Goal: Use online tool/utility

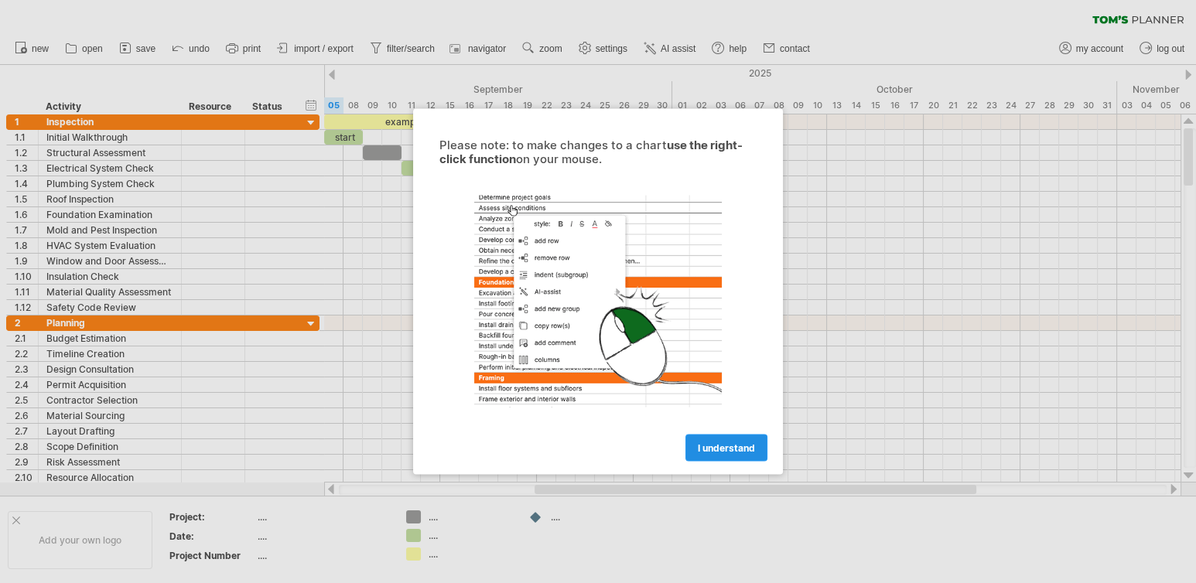
click at [702, 450] on span "I understand" at bounding box center [726, 449] width 57 height 12
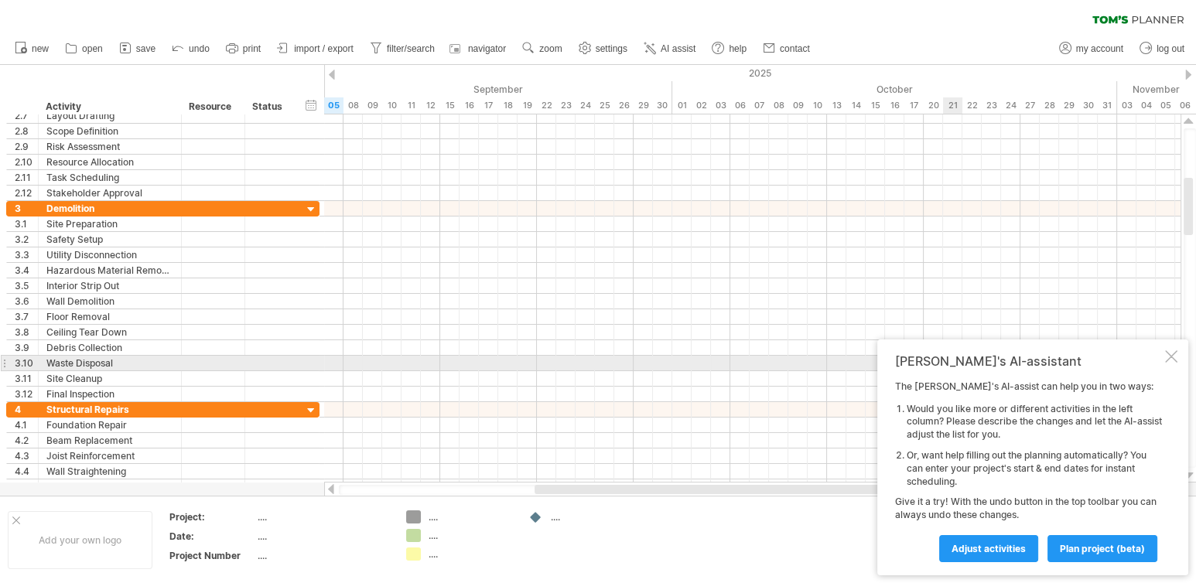
click at [1172, 357] on div at bounding box center [1171, 357] width 12 height 12
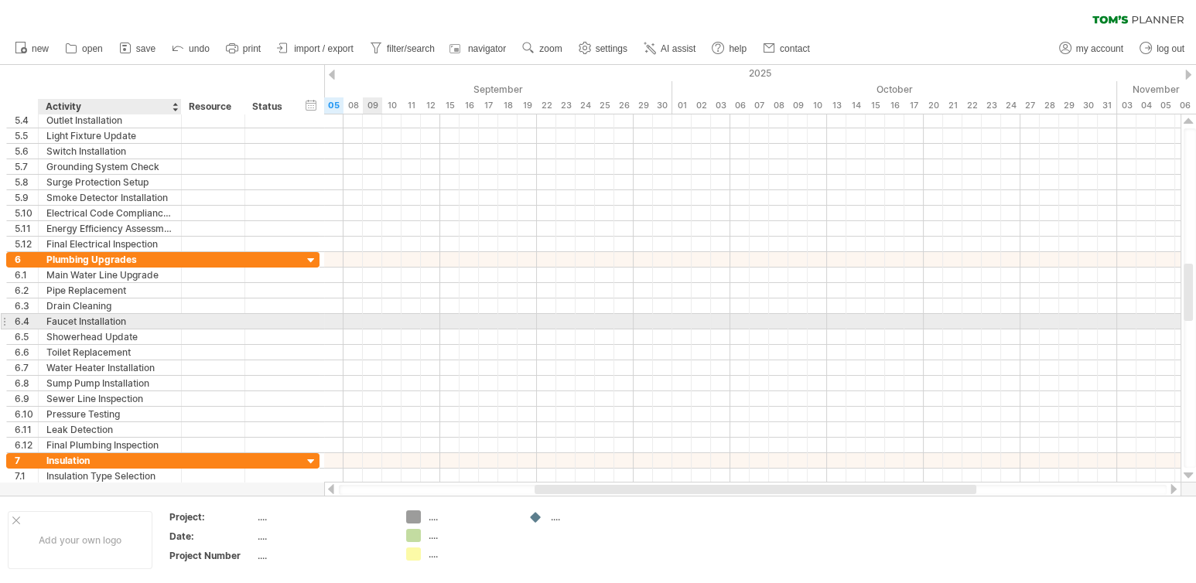
click at [162, 323] on div "Faucet Installation" at bounding box center [109, 321] width 127 height 15
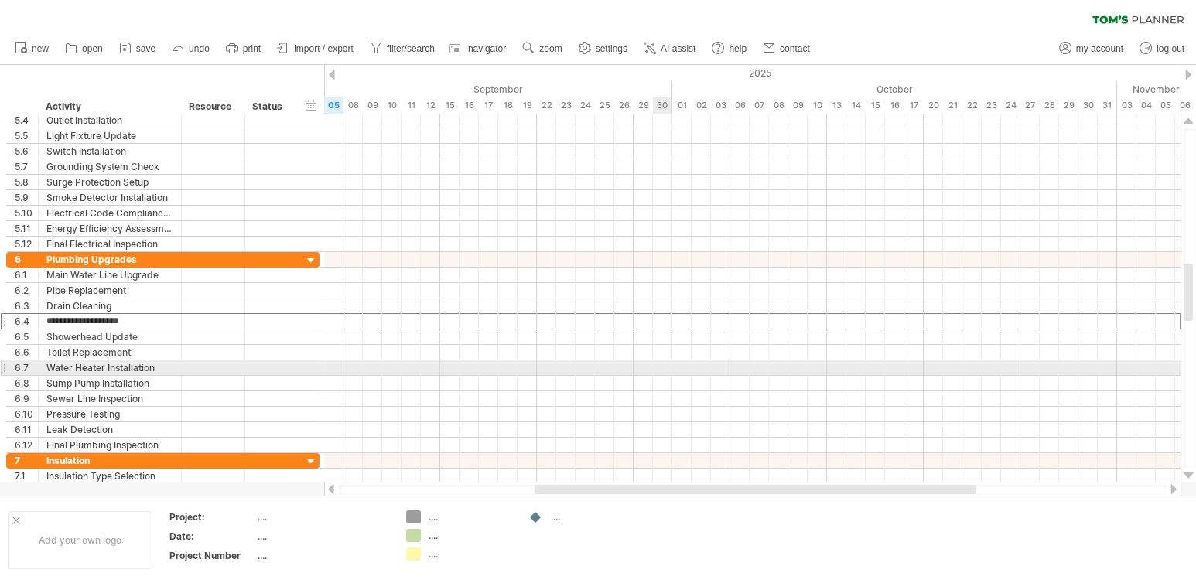
click at [669, 376] on div at bounding box center [752, 383] width 857 height 15
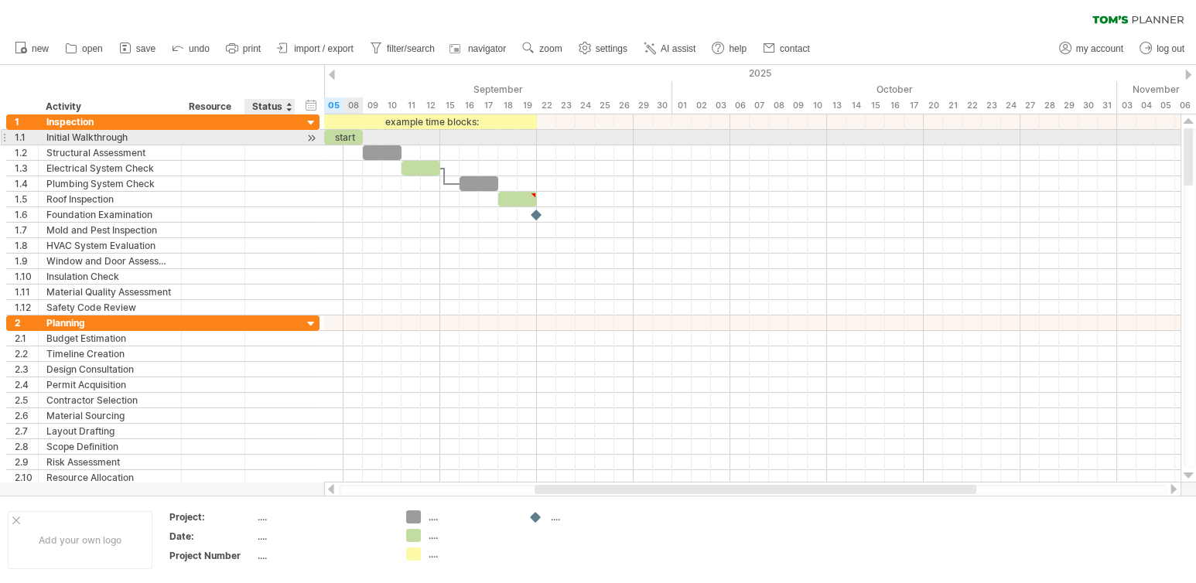
click at [284, 139] on div at bounding box center [270, 137] width 34 height 15
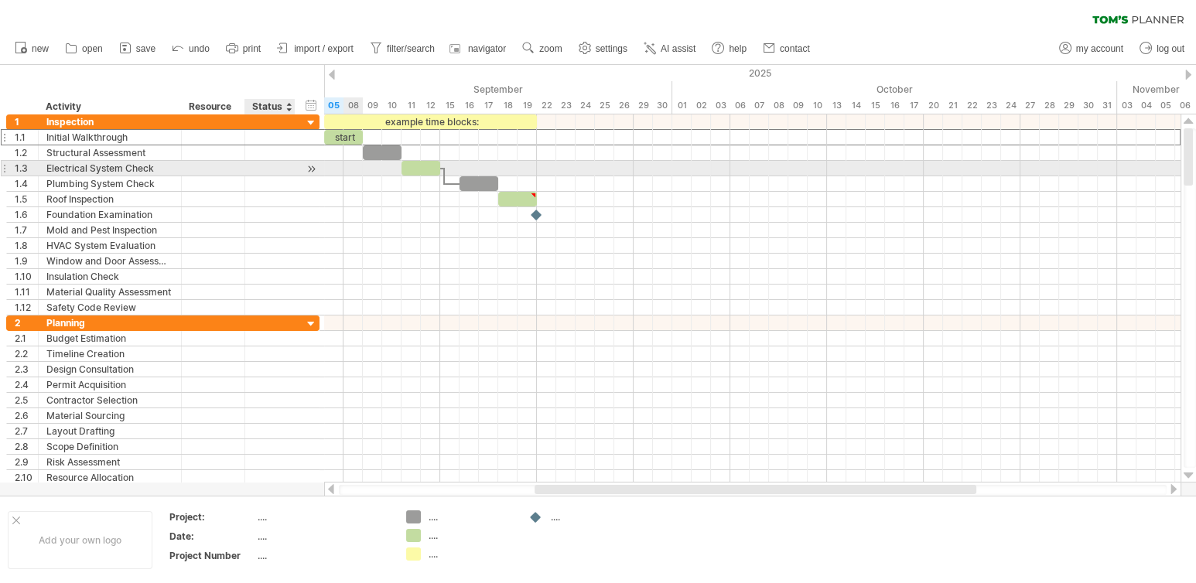
click at [282, 166] on div at bounding box center [270, 168] width 34 height 15
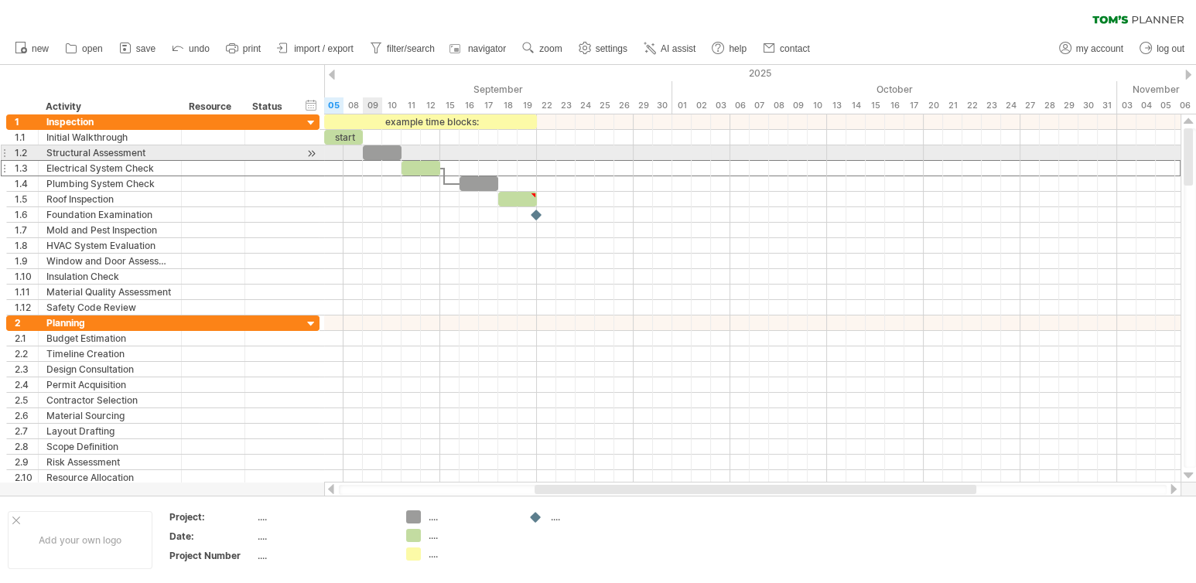
click at [375, 153] on div at bounding box center [382, 152] width 39 height 15
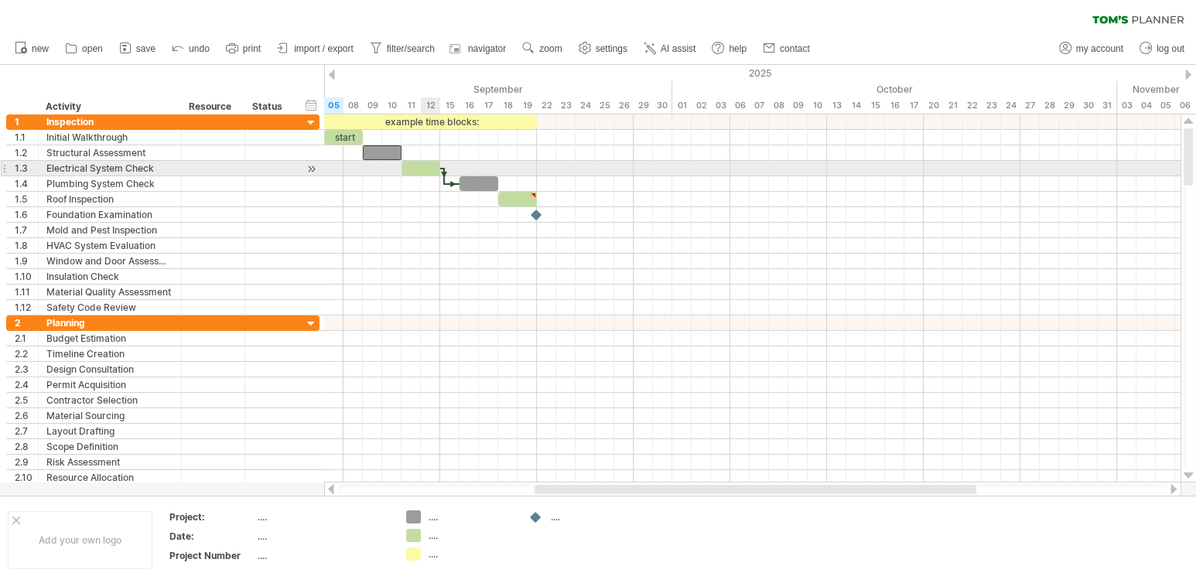
click at [422, 169] on div at bounding box center [421, 168] width 39 height 15
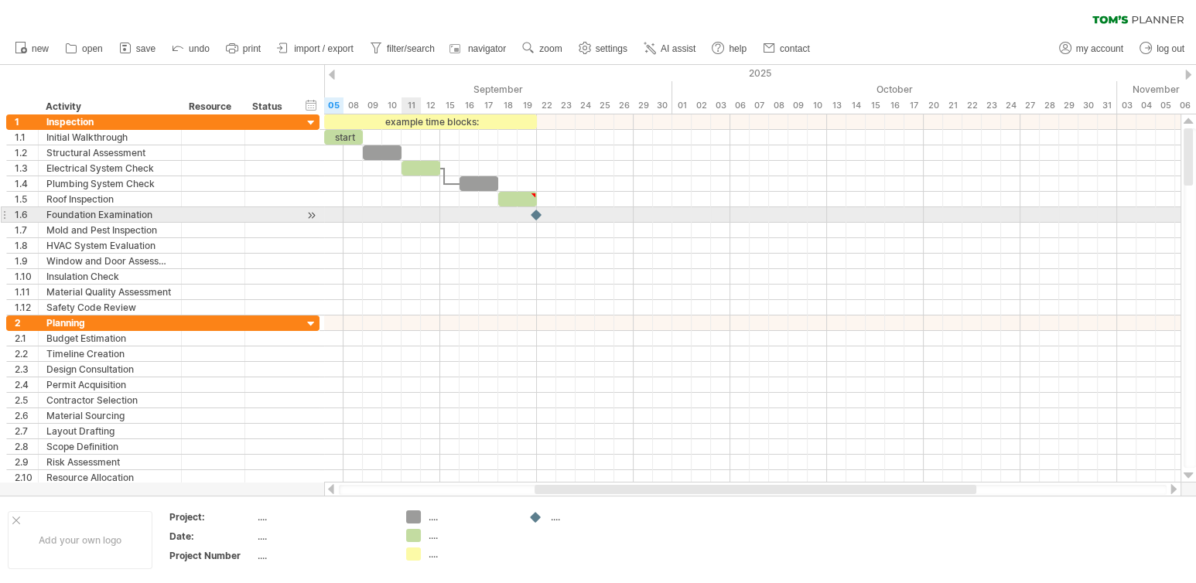
click at [409, 213] on div at bounding box center [752, 214] width 857 height 15
click at [265, 208] on div at bounding box center [270, 214] width 34 height 15
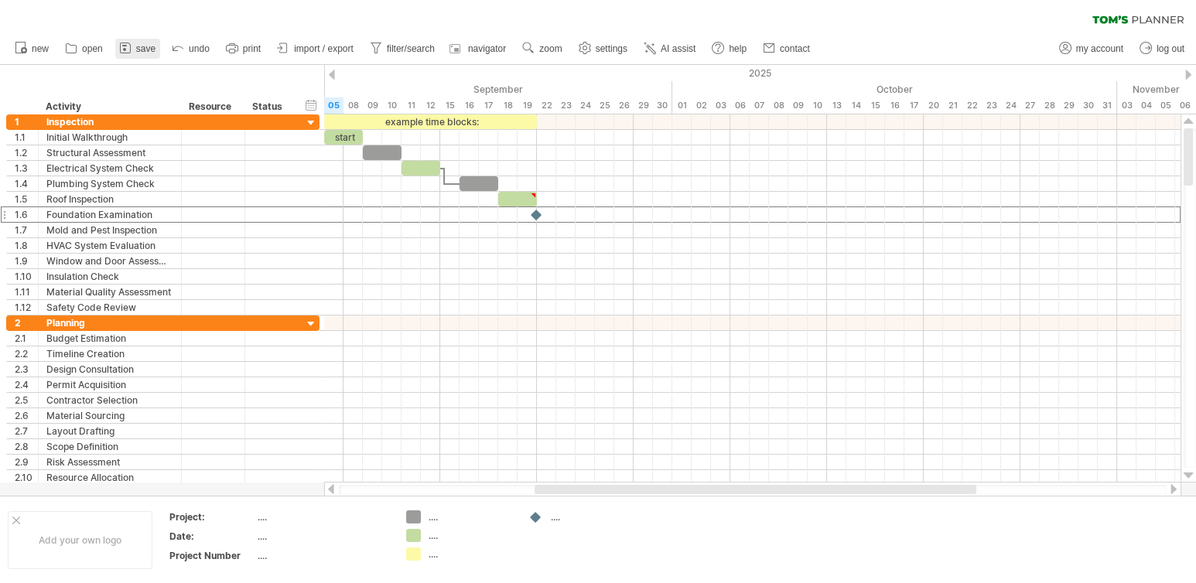
click at [142, 51] on span "save" at bounding box center [145, 48] width 19 height 11
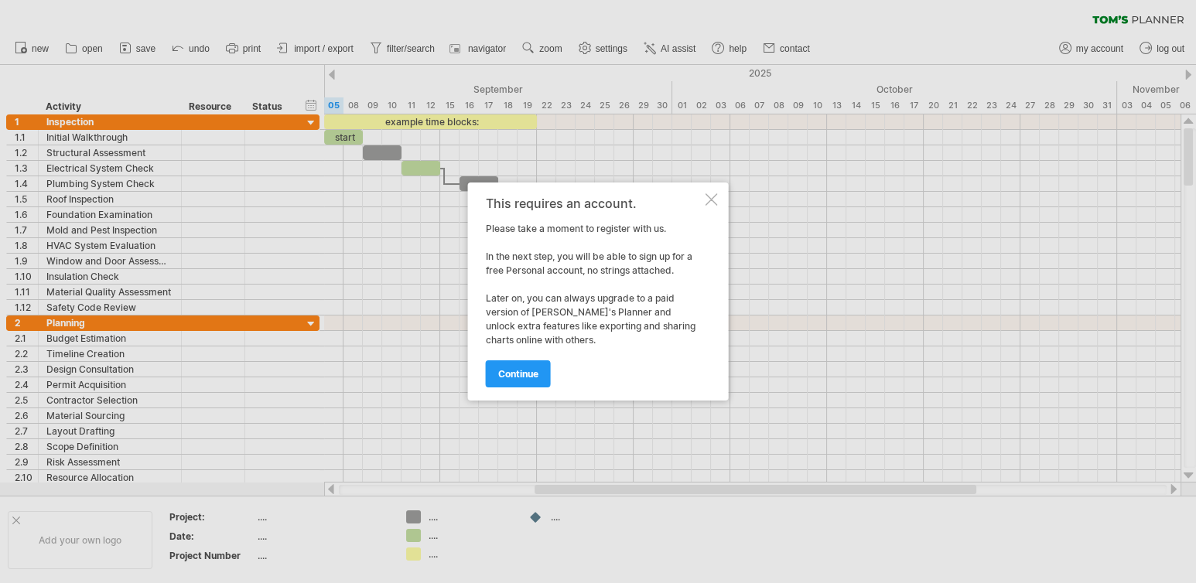
click at [707, 199] on div at bounding box center [712, 199] width 12 height 12
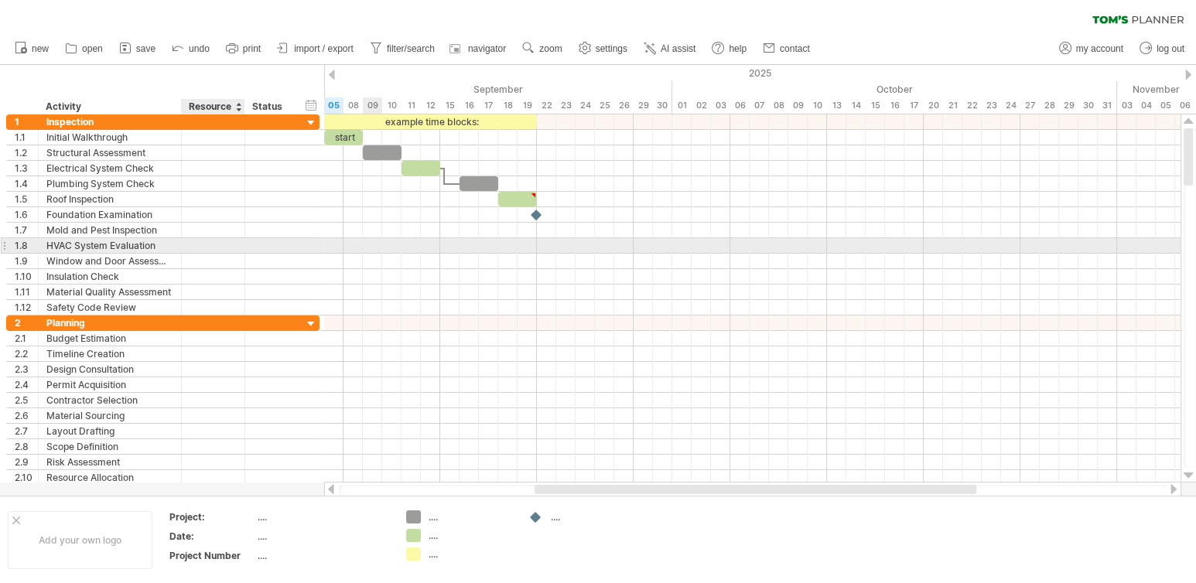
click at [239, 251] on div at bounding box center [243, 245] width 8 height 15
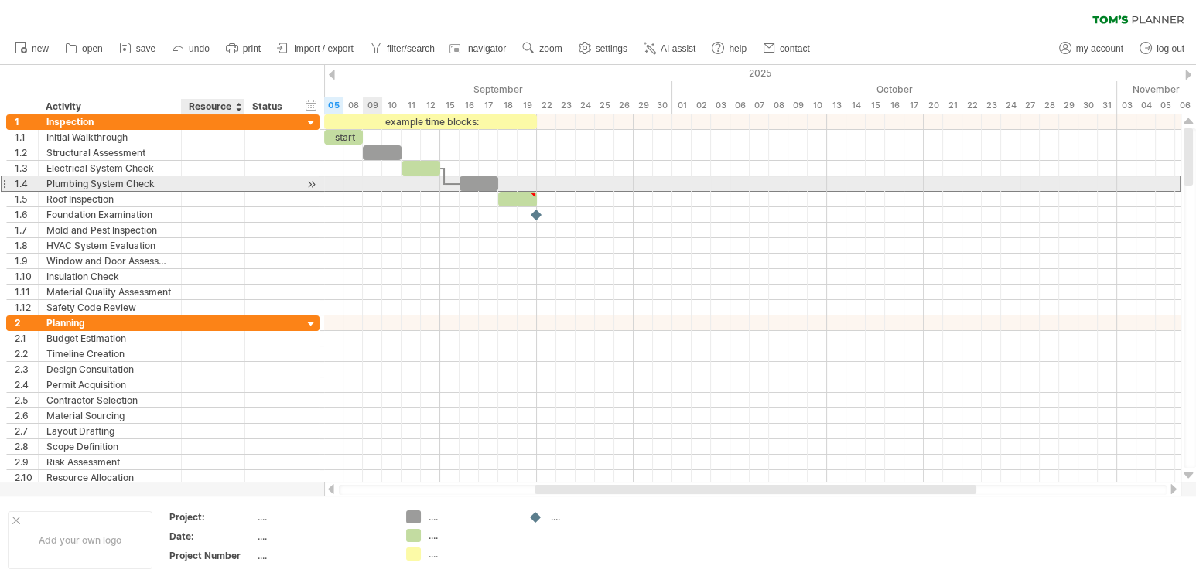
click at [232, 188] on div at bounding box center [213, 183] width 47 height 15
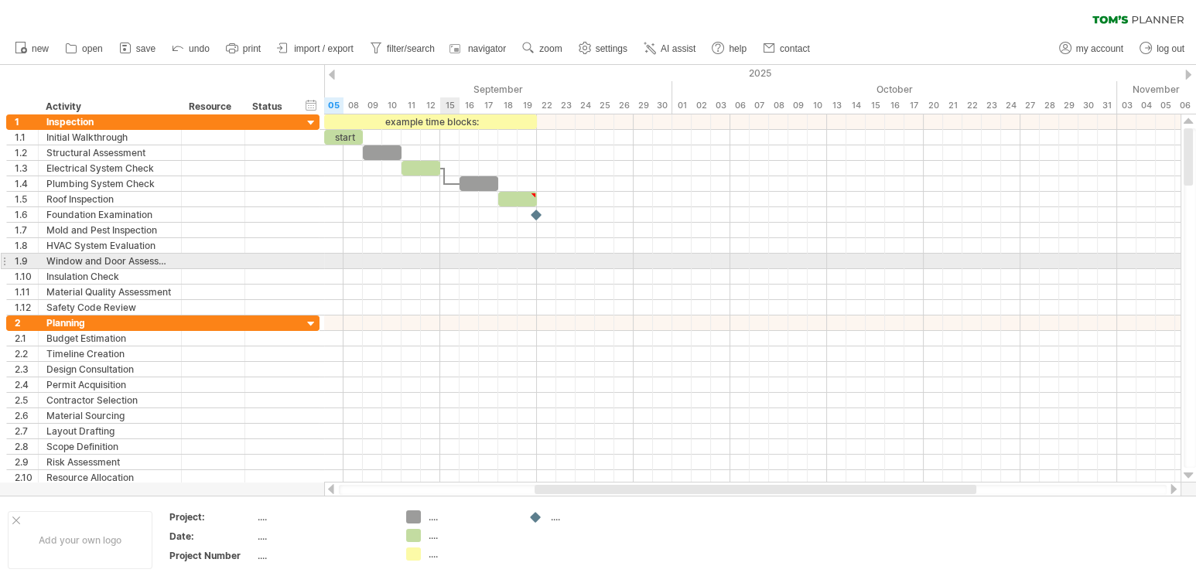
click at [450, 265] on div at bounding box center [752, 261] width 857 height 15
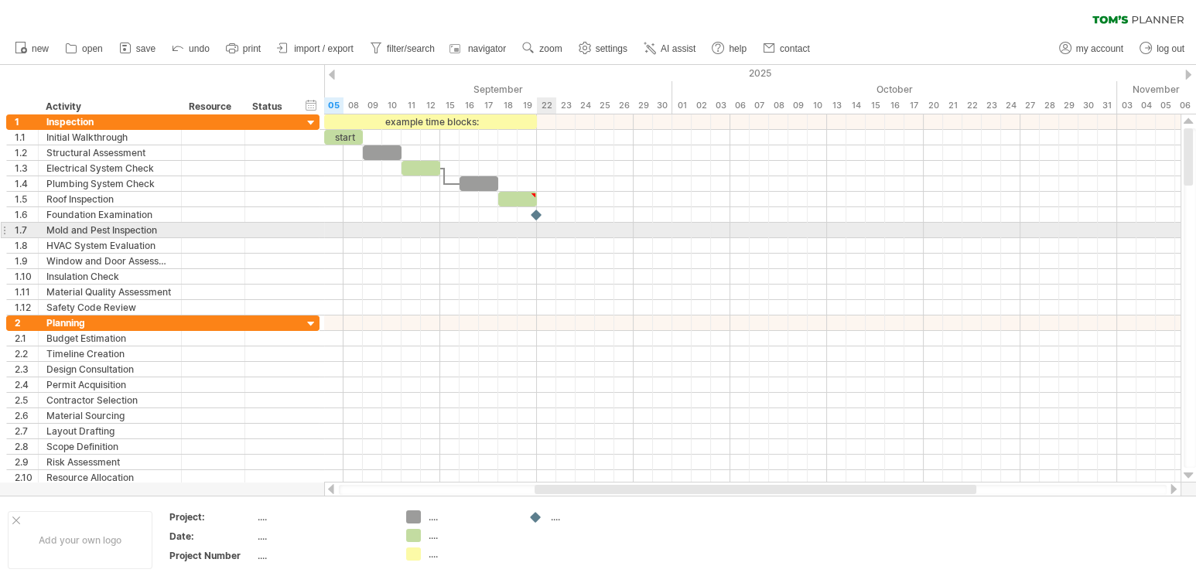
click at [546, 227] on div at bounding box center [752, 230] width 857 height 15
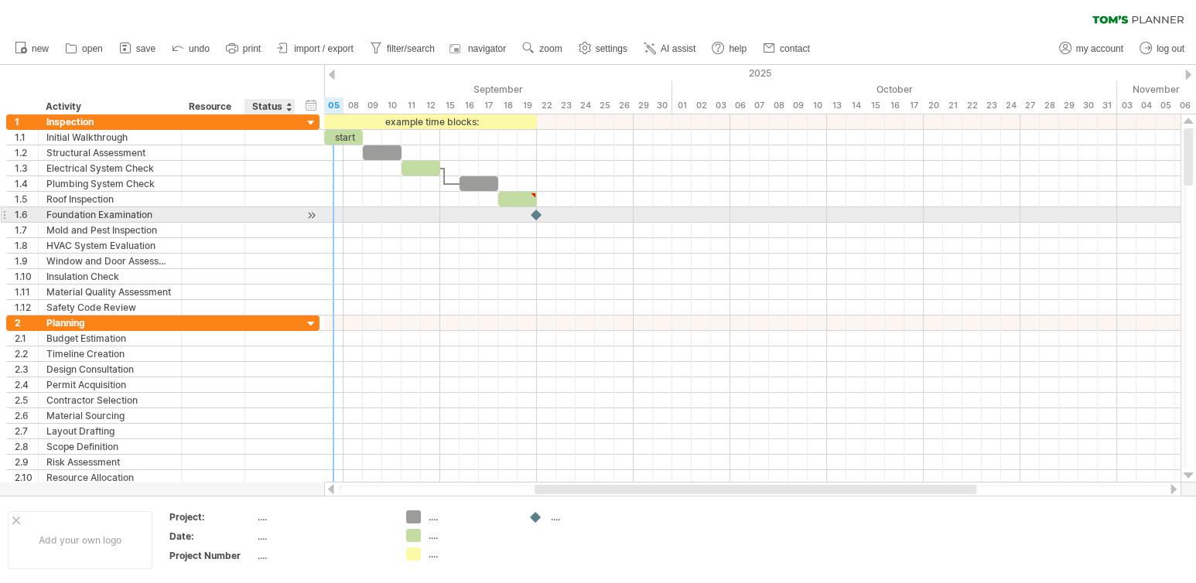
click at [256, 215] on div at bounding box center [270, 214] width 34 height 15
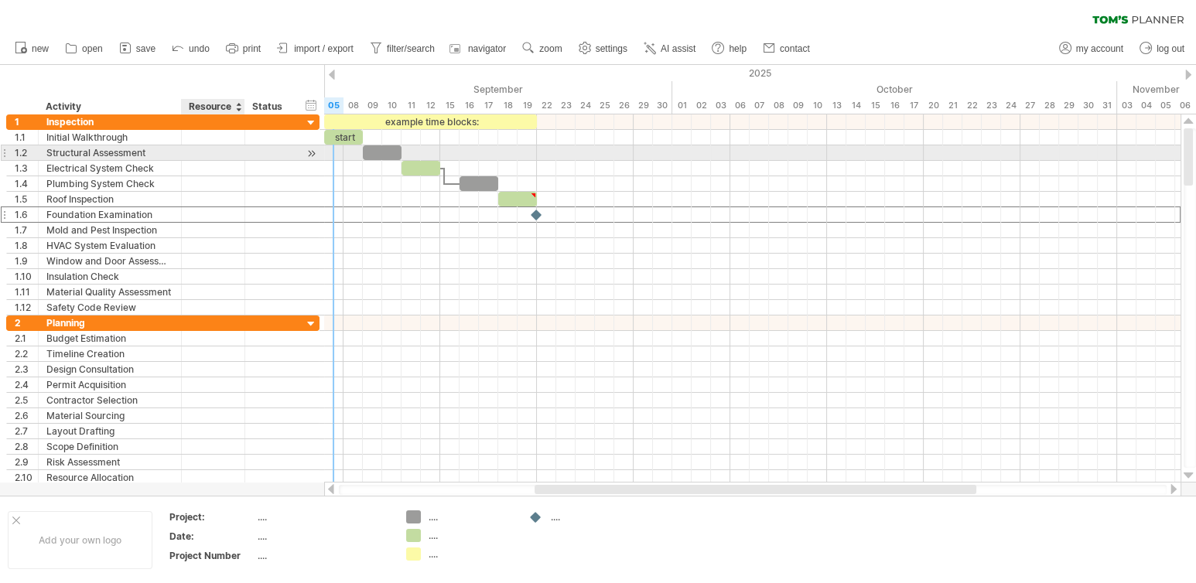
click at [251, 156] on div at bounding box center [270, 152] width 50 height 15
click at [204, 161] on div at bounding box center [213, 168] width 47 height 15
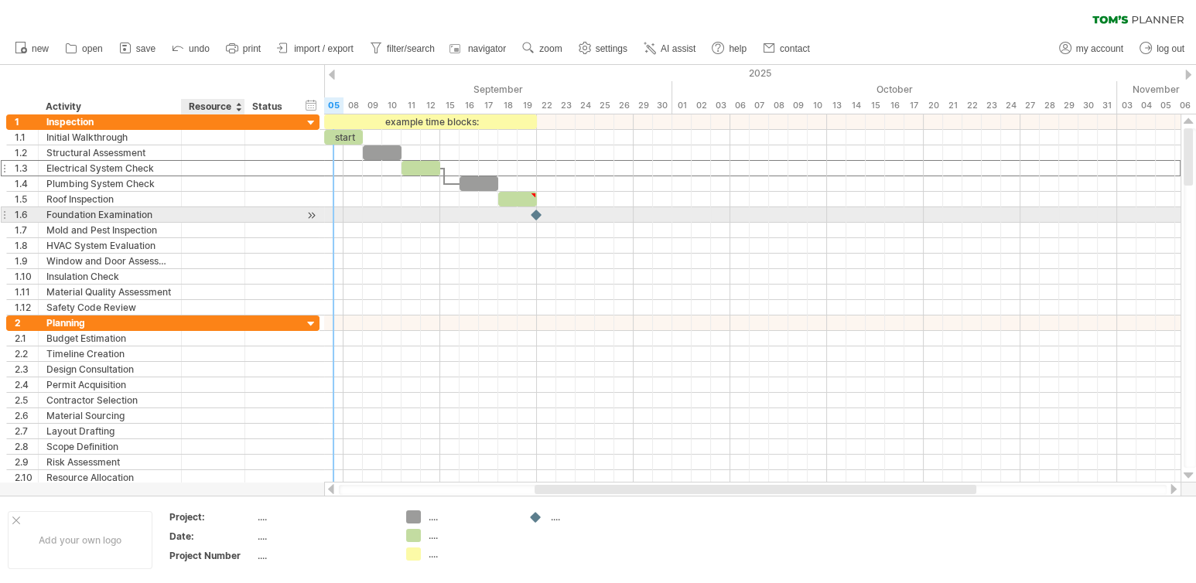
click at [207, 220] on div at bounding box center [213, 214] width 47 height 15
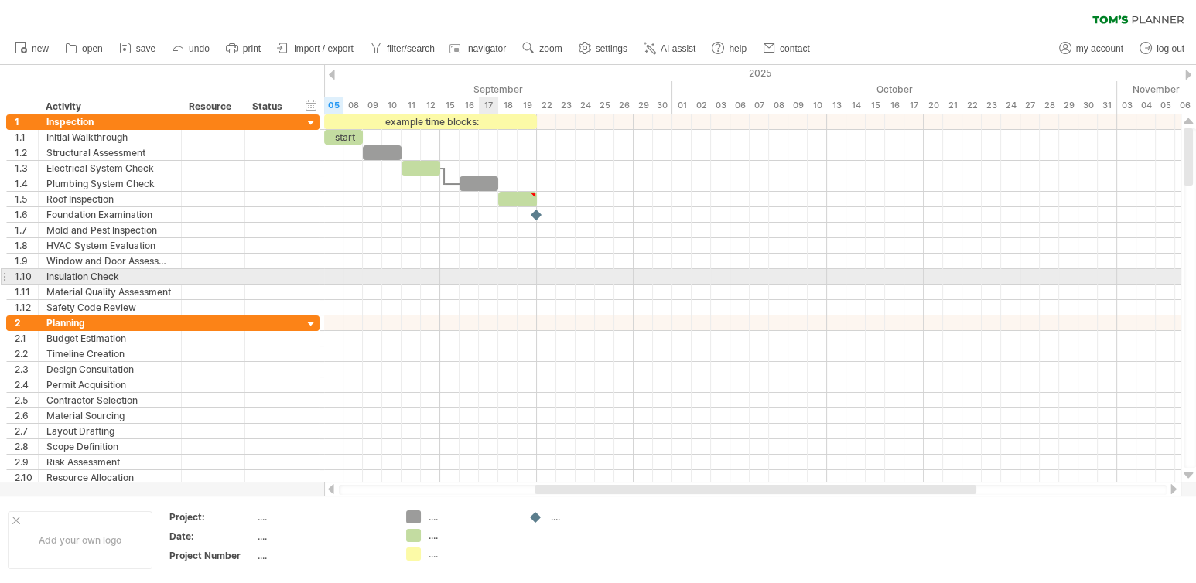
click at [492, 280] on div at bounding box center [752, 276] width 857 height 15
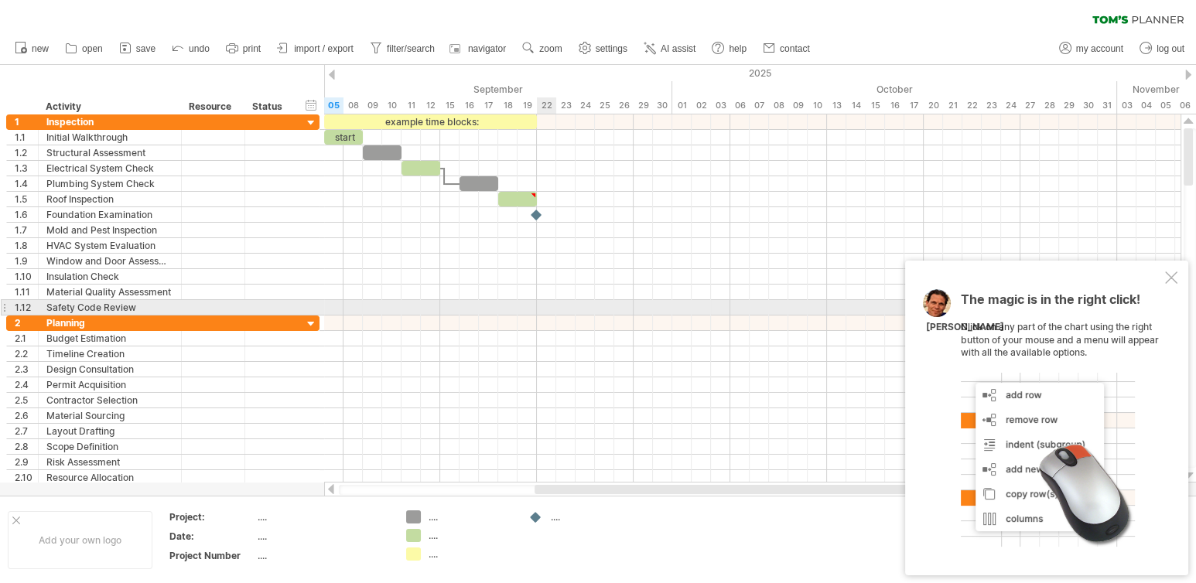
click at [547, 304] on div at bounding box center [752, 307] width 857 height 15
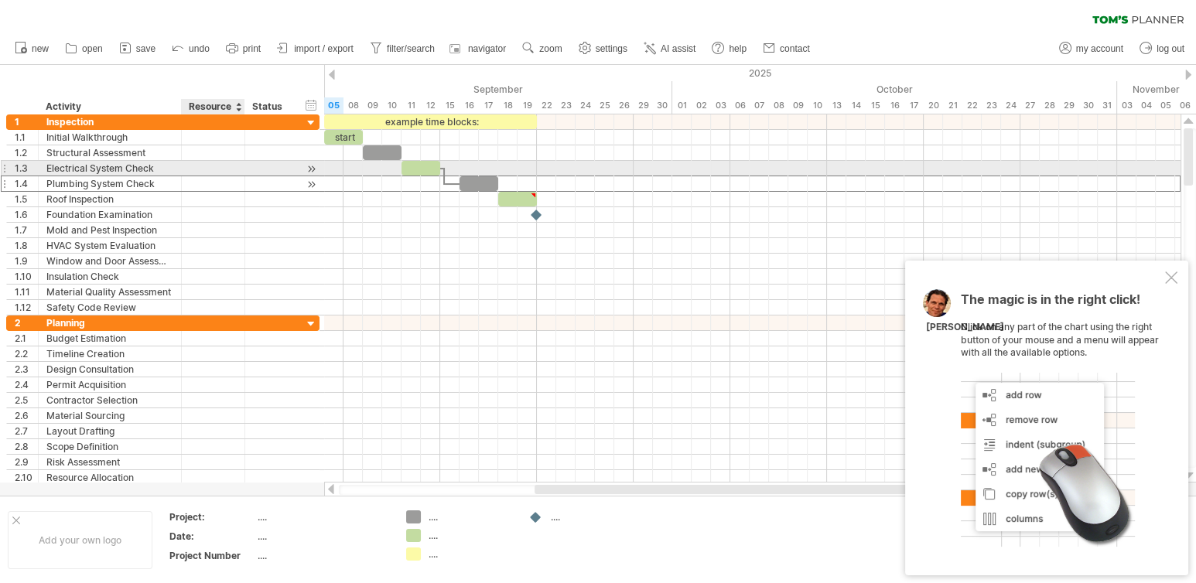
click at [210, 176] on div at bounding box center [213, 183] width 47 height 15
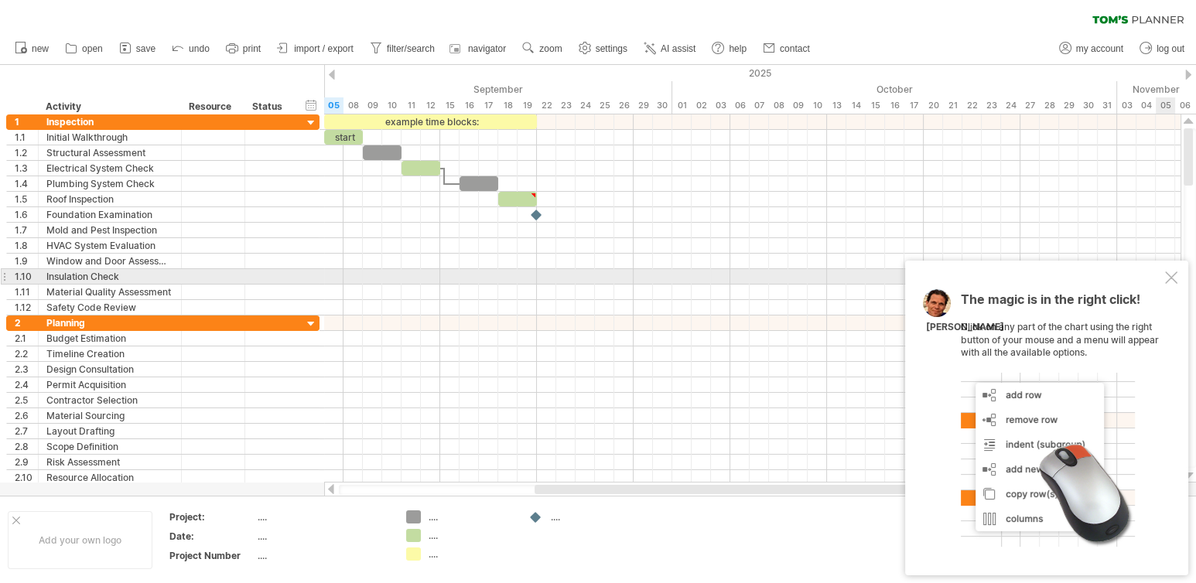
click at [1168, 275] on div at bounding box center [1171, 278] width 12 height 12
